Goal: Transaction & Acquisition: Subscribe to service/newsletter

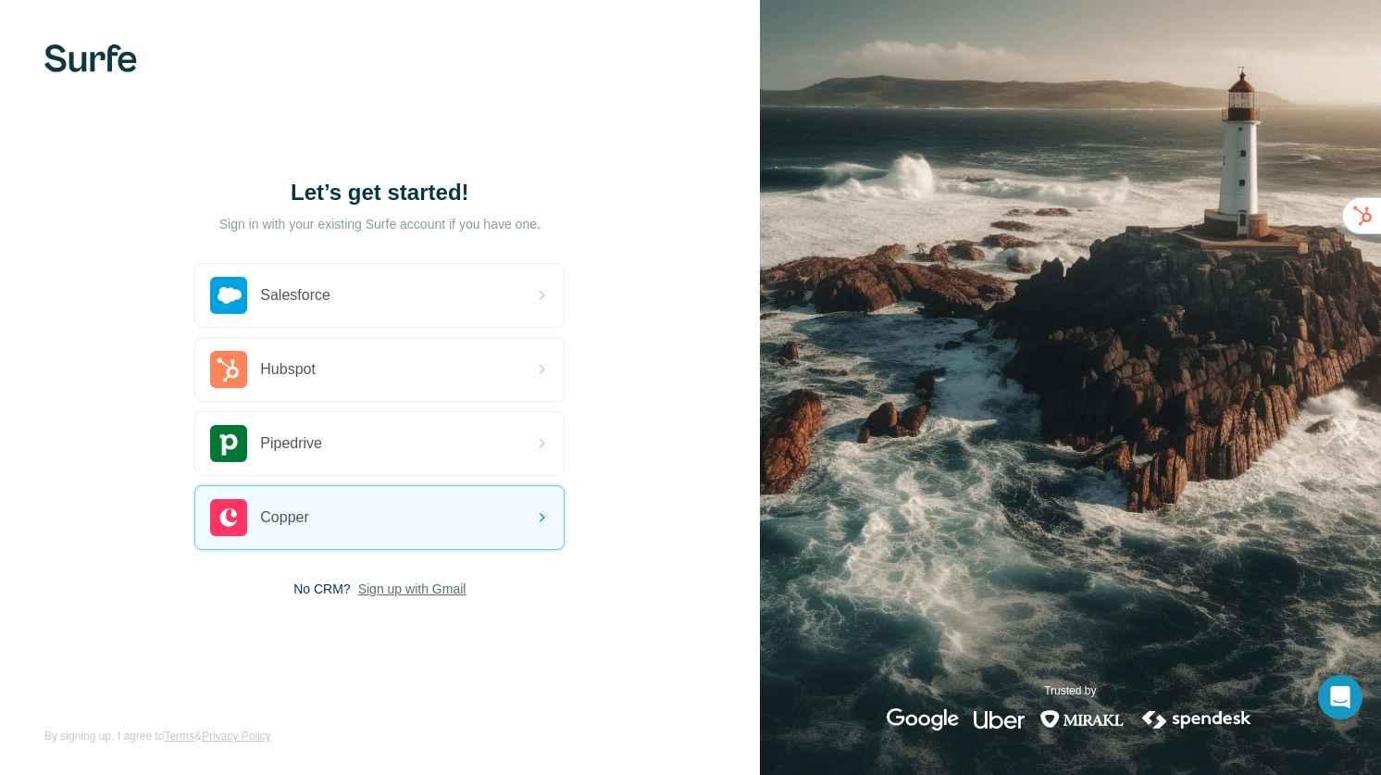
click at [426, 590] on span "Sign up with Gmail" at bounding box center [412, 588] width 108 height 19
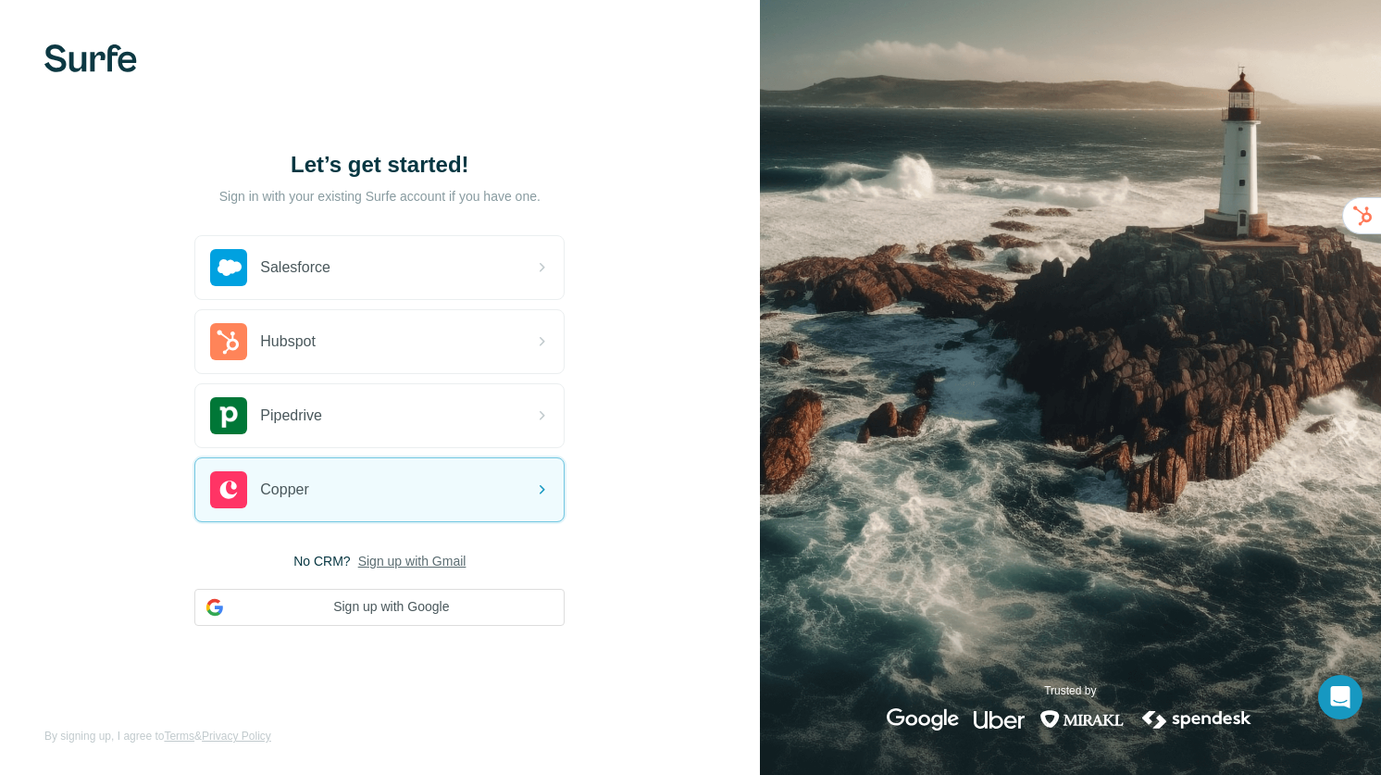
click at [416, 584] on div "No CRM? Sign up with Gmail Sign up with Google" at bounding box center [379, 589] width 370 height 74
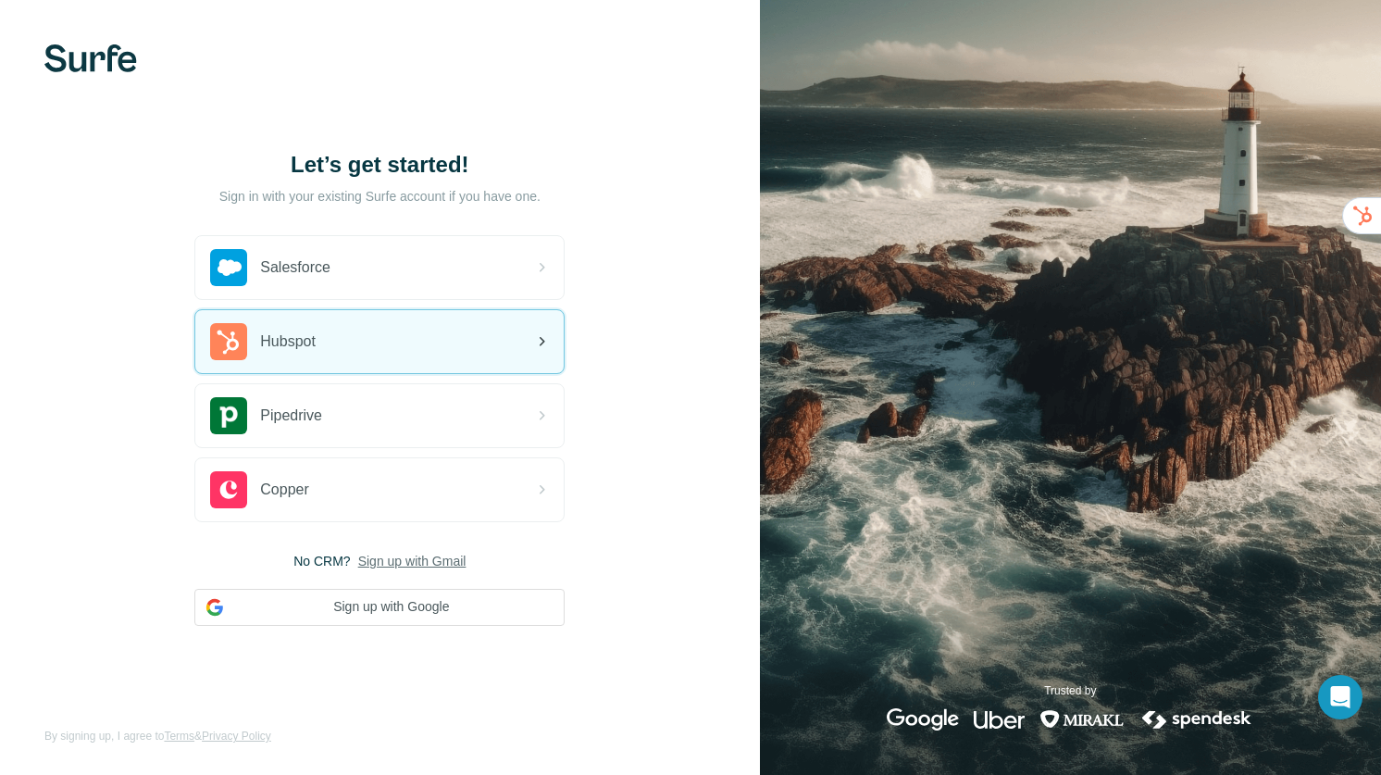
click at [347, 349] on div "Hubspot" at bounding box center [379, 341] width 368 height 63
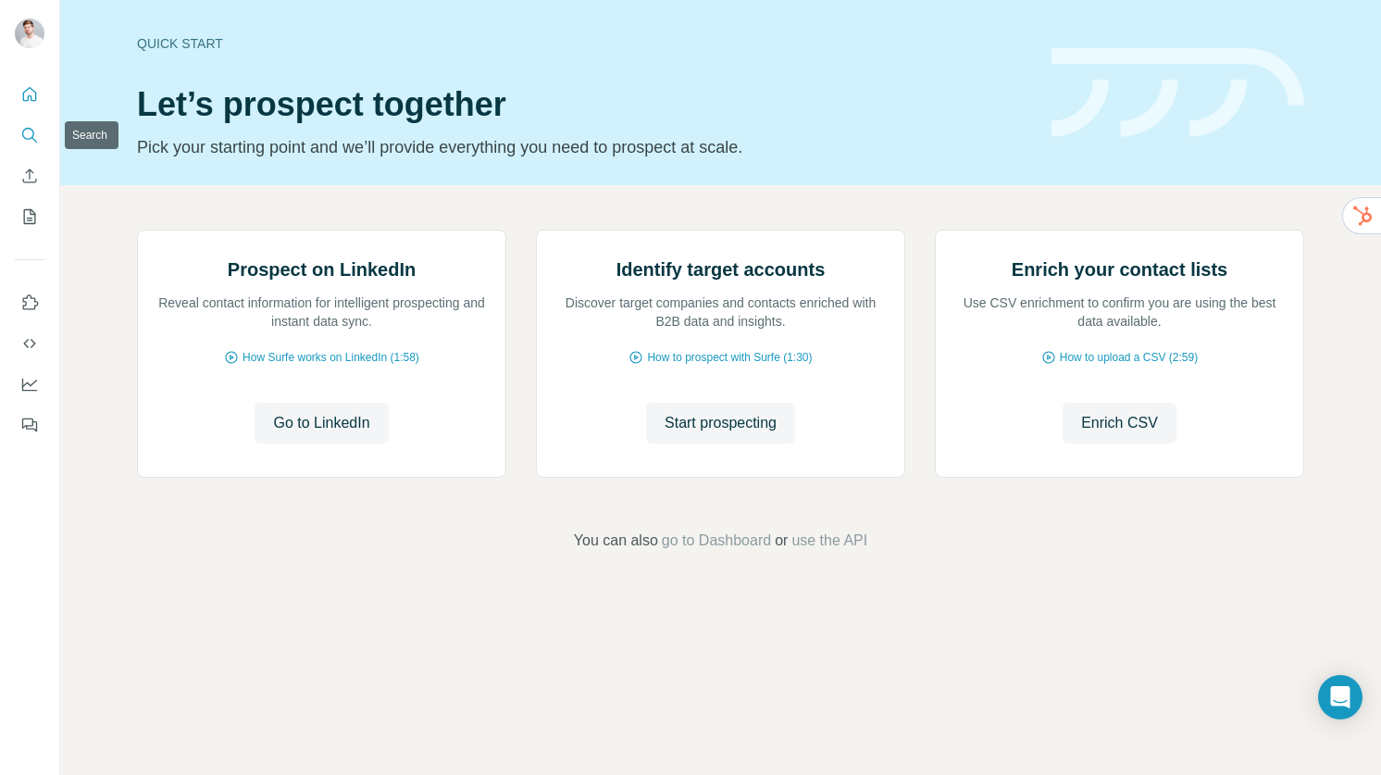
click at [28, 134] on icon "Search" at bounding box center [29, 135] width 19 height 19
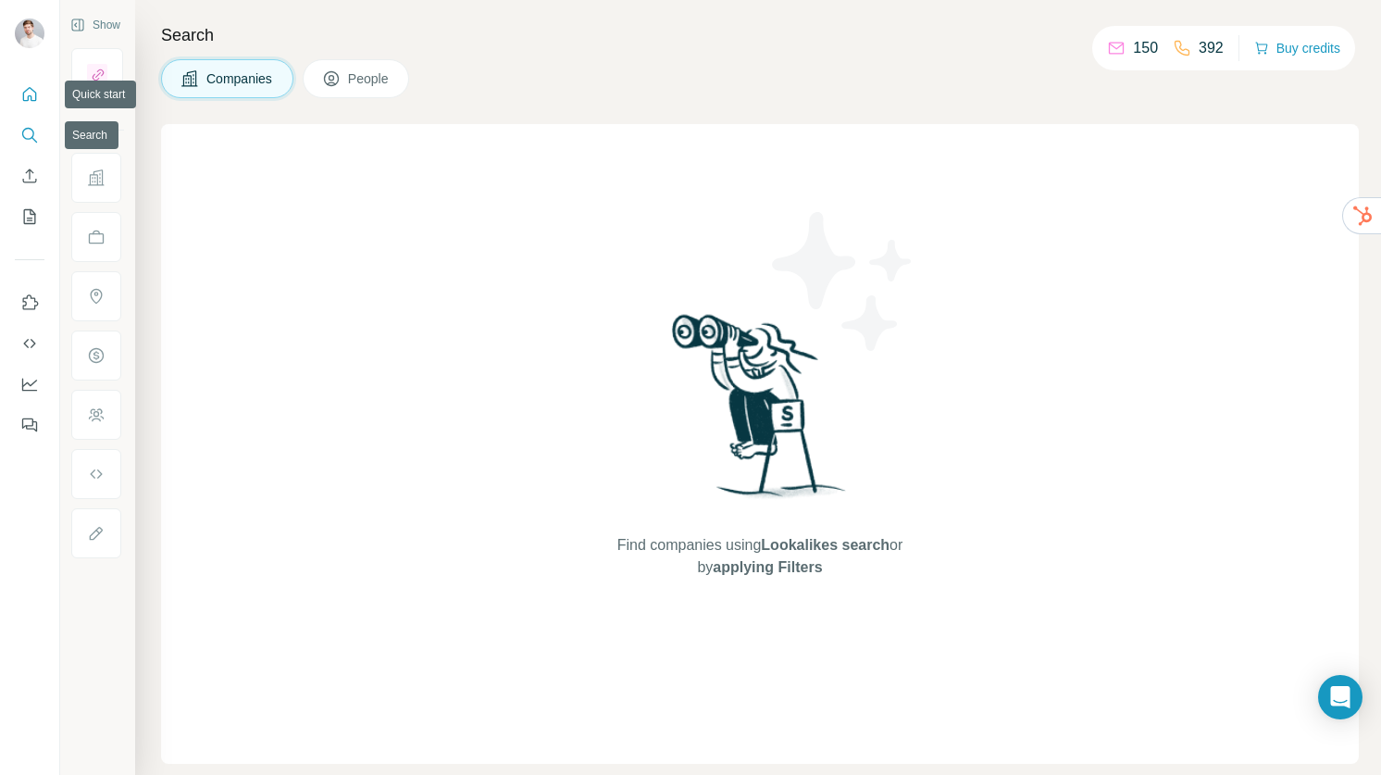
click at [35, 105] on button "Quick start" at bounding box center [30, 94] width 30 height 33
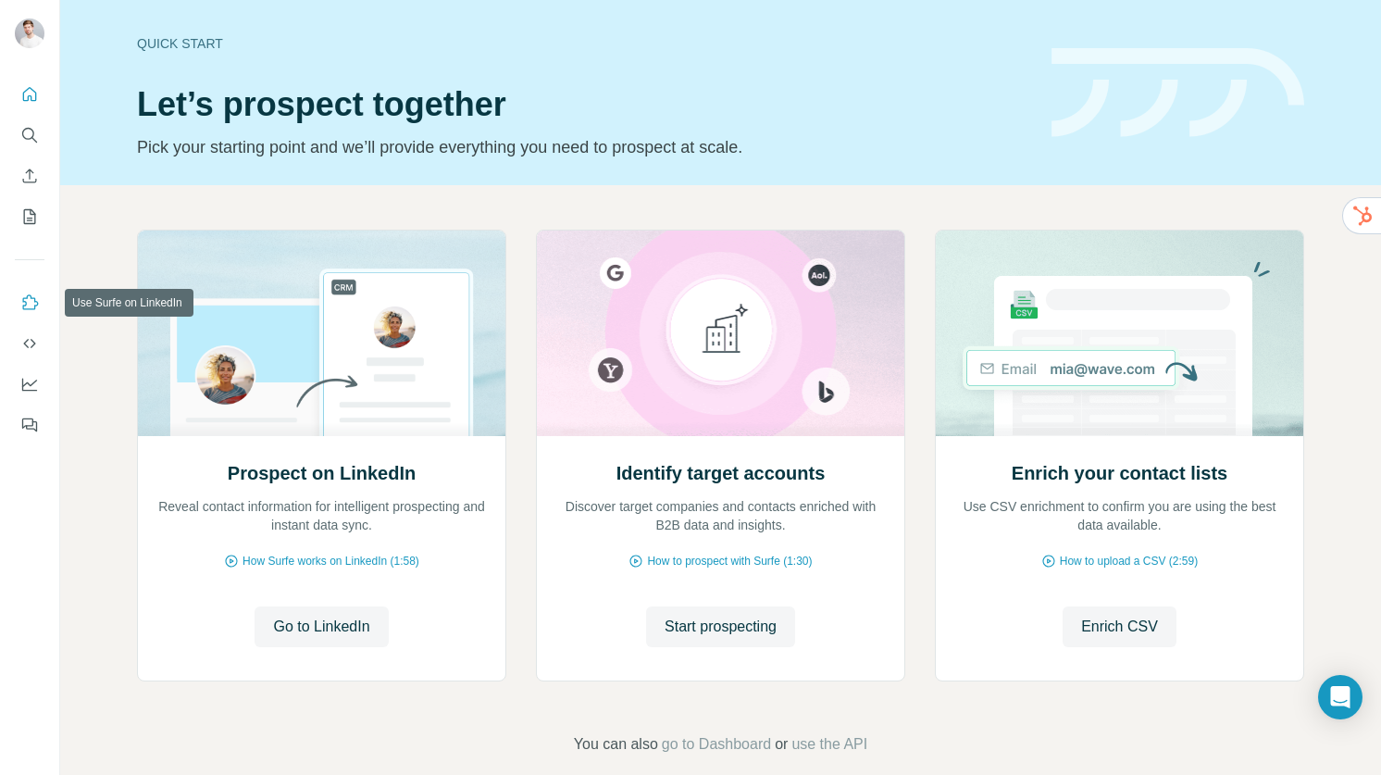
click at [31, 314] on button "Use Surfe on LinkedIn" at bounding box center [30, 302] width 30 height 33
